Goal: Information Seeking & Learning: Learn about a topic

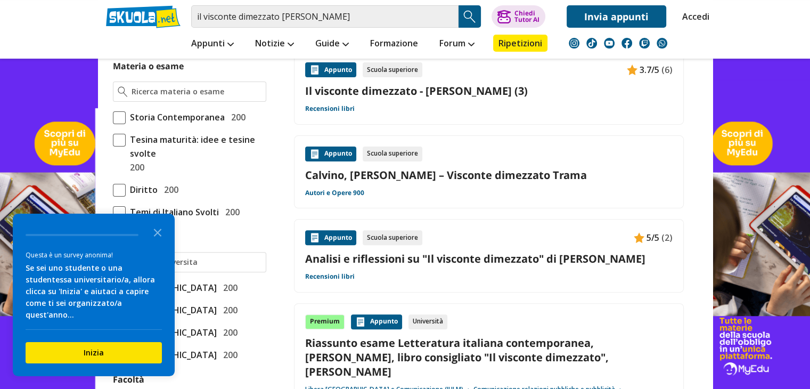
scroll to position [293, 0]
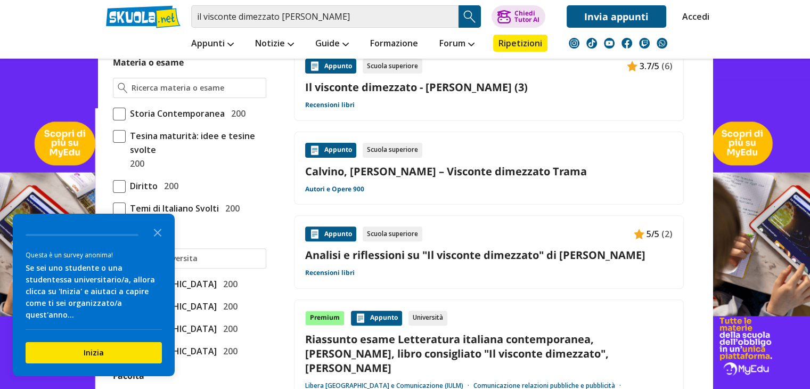
click at [402, 262] on div "Appunto Scuola superiore 5/5 (2) Analisi e riflessioni su "Il visconte dimezzat…" at bounding box center [488, 251] width 367 height 51
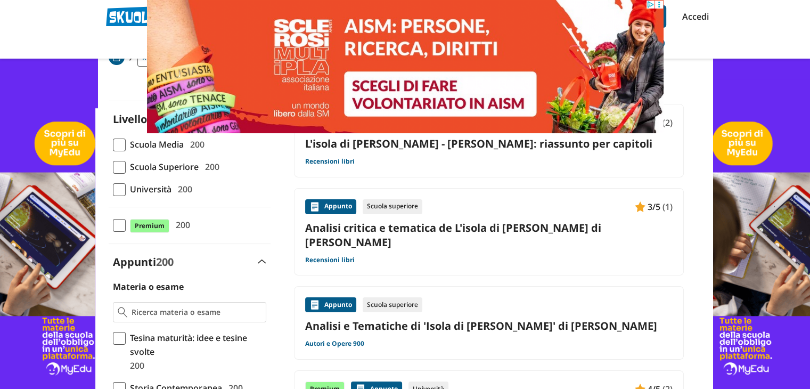
scroll to position [70, 0]
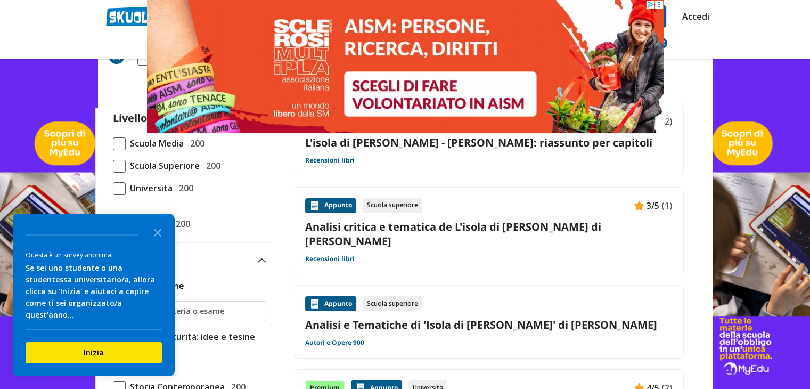
click at [336, 232] on link "Analisi critica e tematica de L'isola di Arturo di Elsa Morante" at bounding box center [488, 233] width 367 height 29
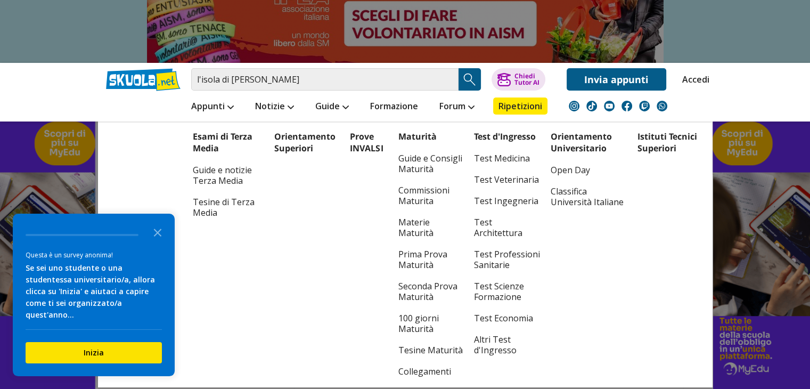
scroll to position [0, 0]
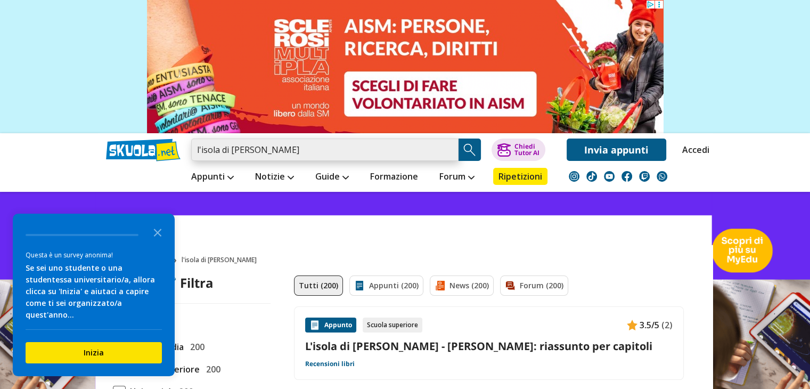
drag, startPoint x: 464, startPoint y: 148, endPoint x: 157, endPoint y: 129, distance: 307.7
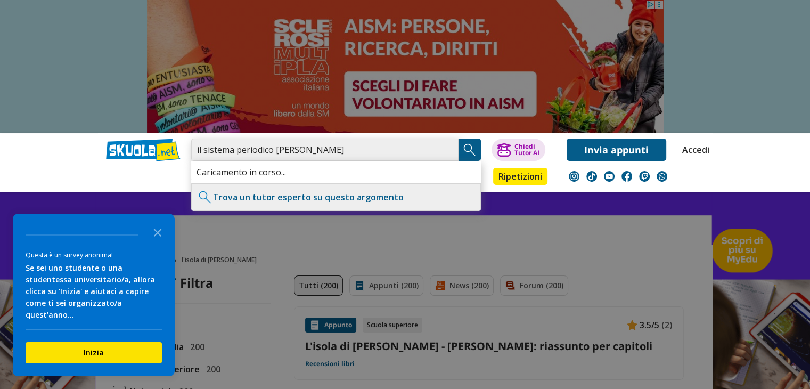
type input "il sistema periodico [PERSON_NAME]"
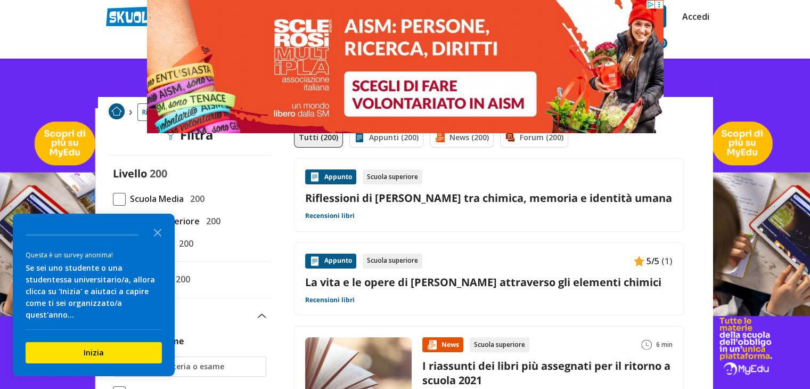
click at [332, 198] on link "Riflessioni di [PERSON_NAME] tra chimica, memoria e identità umana" at bounding box center [488, 198] width 367 height 14
